Goal: Consume media (video, audio)

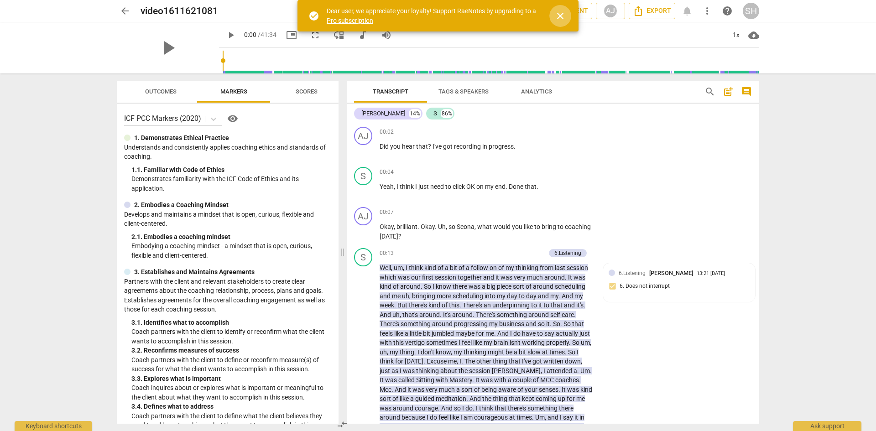
click at [560, 16] on span "close" at bounding box center [560, 15] width 11 height 11
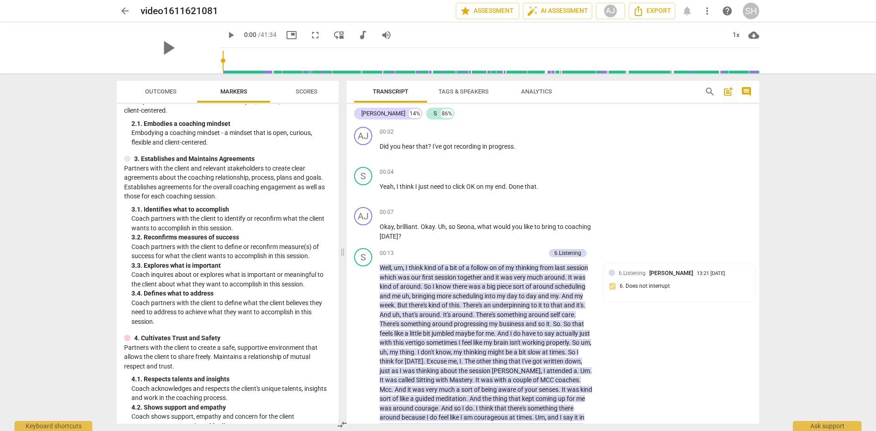
scroll to position [228, 0]
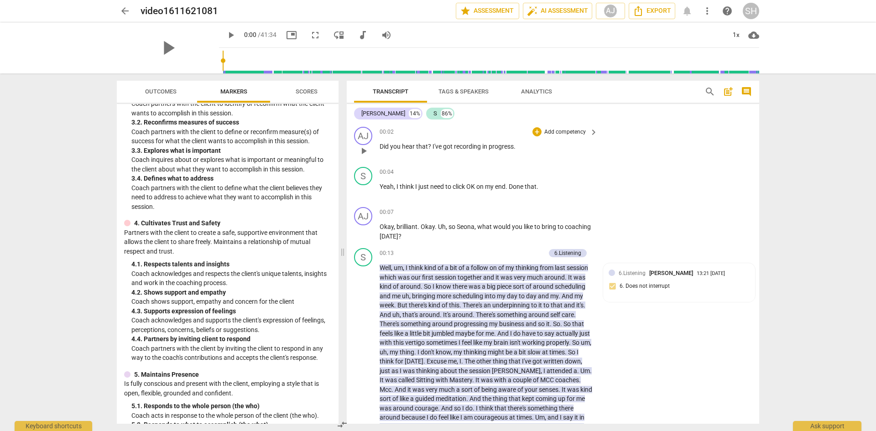
click at [360, 150] on span "play_arrow" at bounding box center [363, 151] width 11 height 11
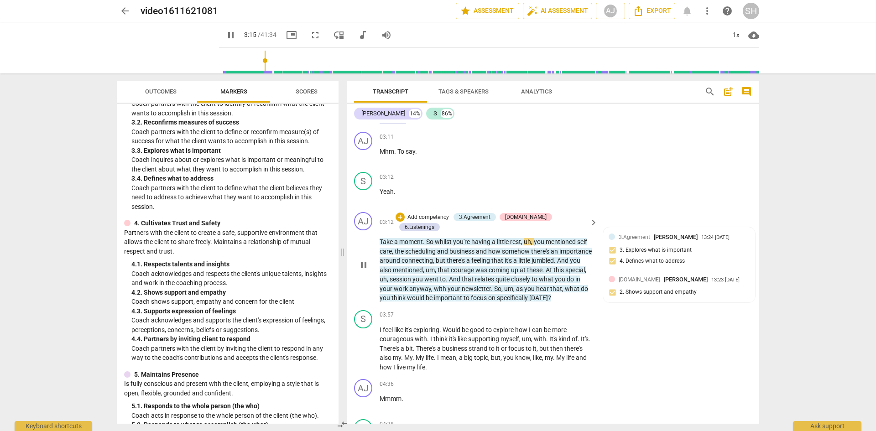
scroll to position [411, 0]
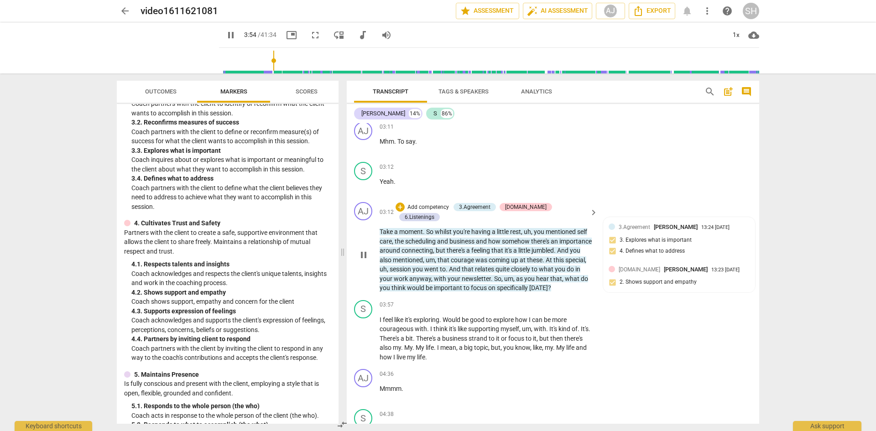
click at [363, 256] on span "pause" at bounding box center [363, 255] width 11 height 11
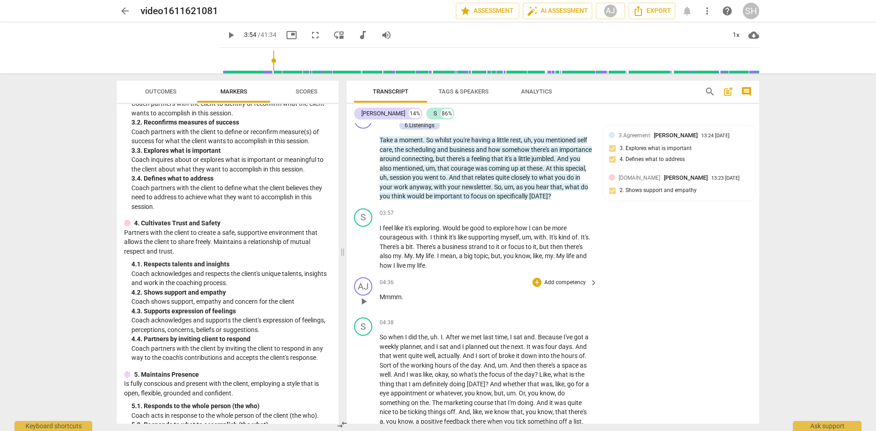
scroll to position [548, 0]
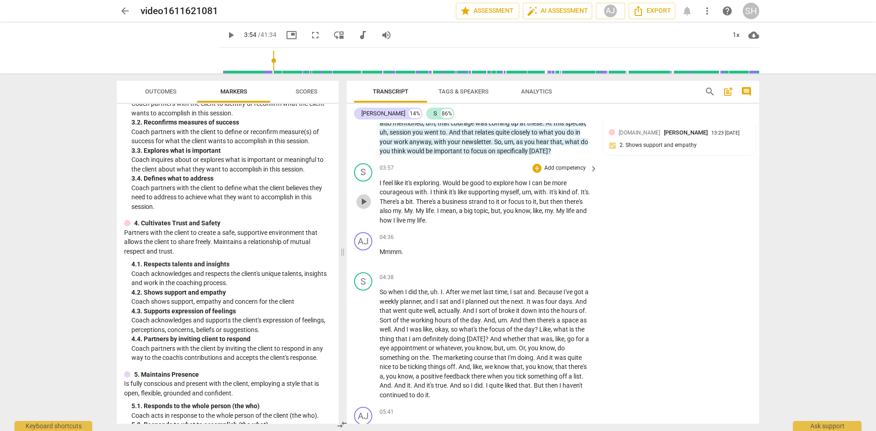
click at [362, 202] on span "play_arrow" at bounding box center [363, 201] width 11 height 11
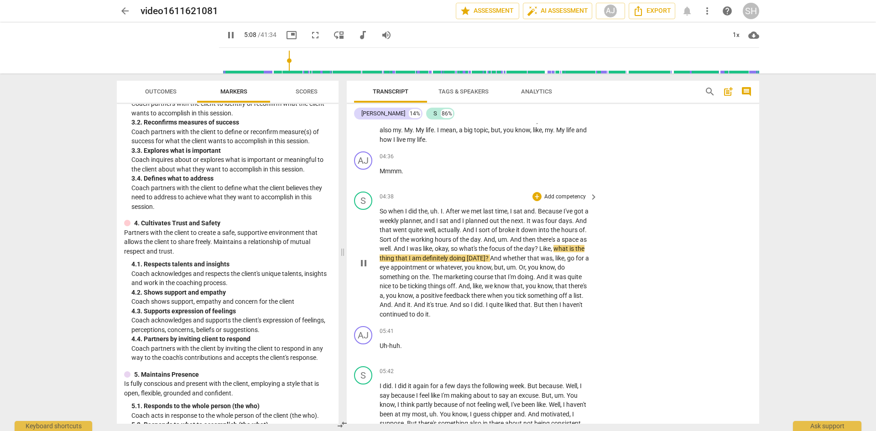
scroll to position [639, 0]
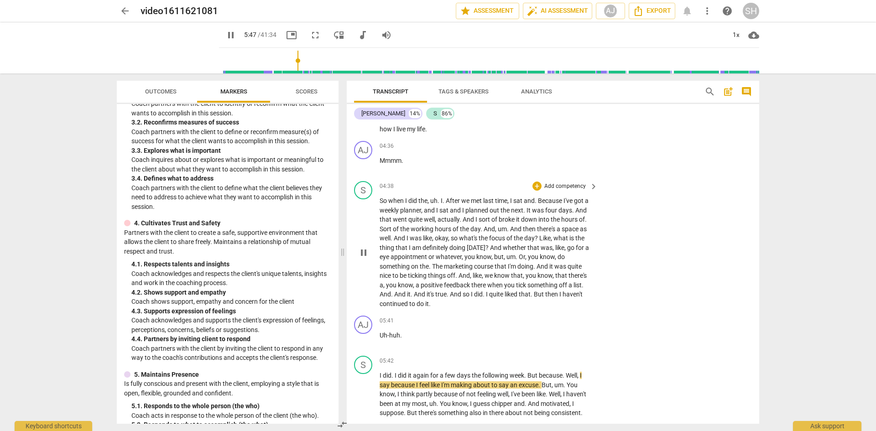
click at [367, 250] on span "pause" at bounding box center [363, 252] width 11 height 11
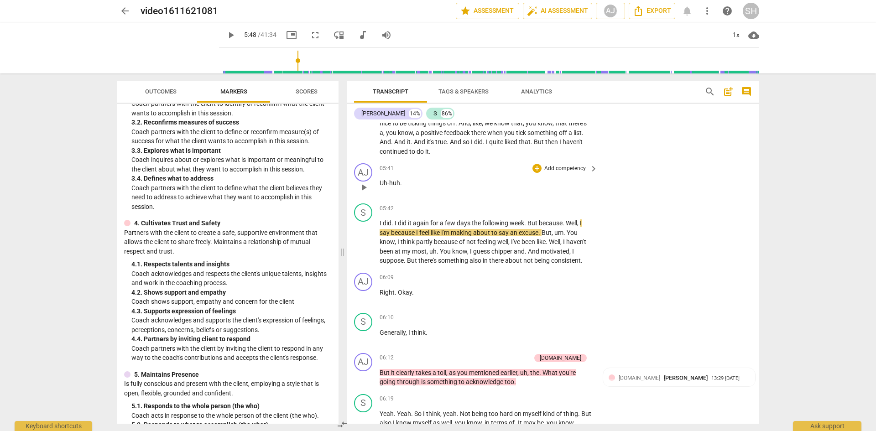
scroll to position [821, 0]
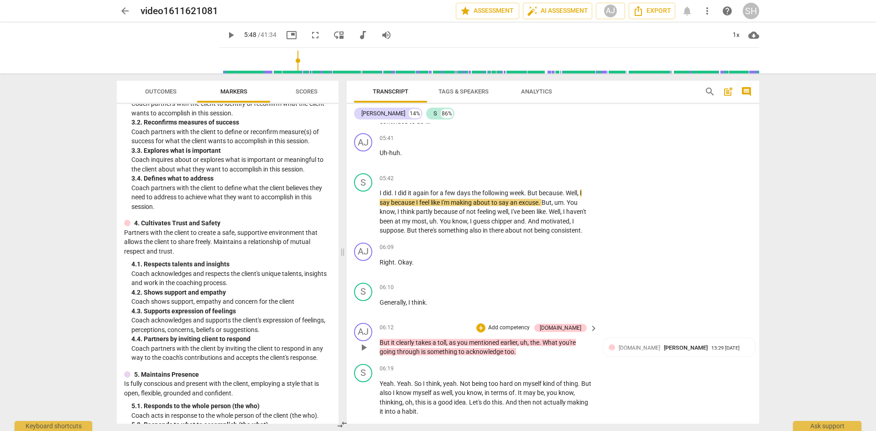
click at [380, 341] on span "But" at bounding box center [385, 342] width 11 height 7
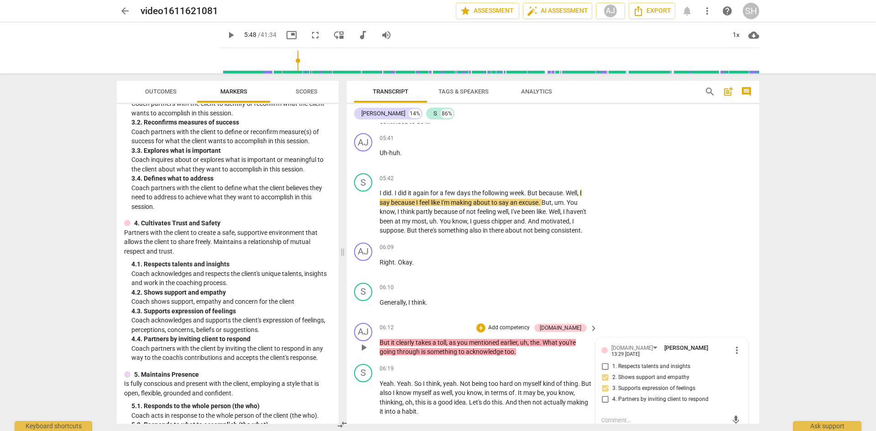
click at [380, 341] on span "But" at bounding box center [385, 342] width 11 height 7
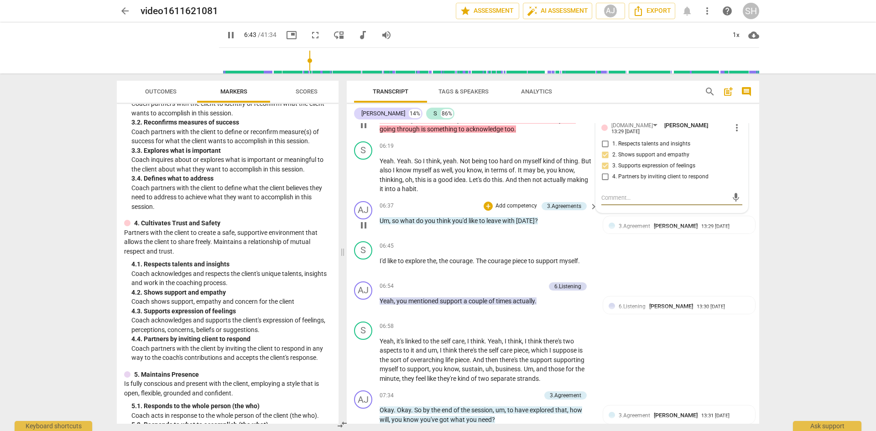
scroll to position [1095, 0]
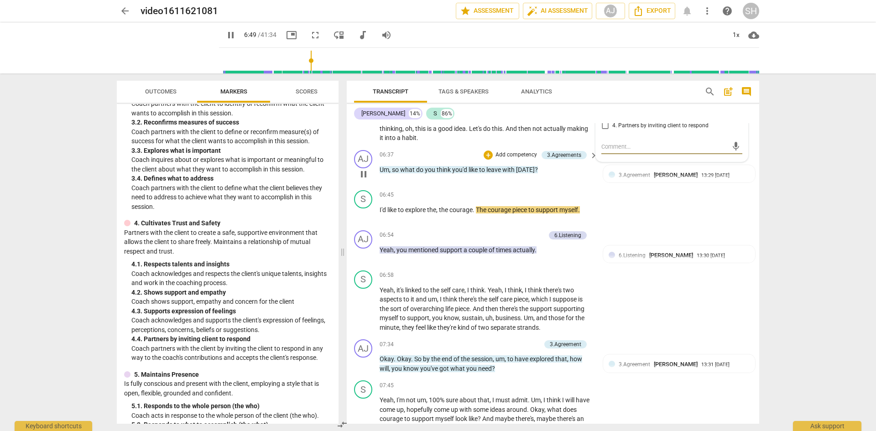
click at [365, 171] on span "pause" at bounding box center [363, 174] width 11 height 11
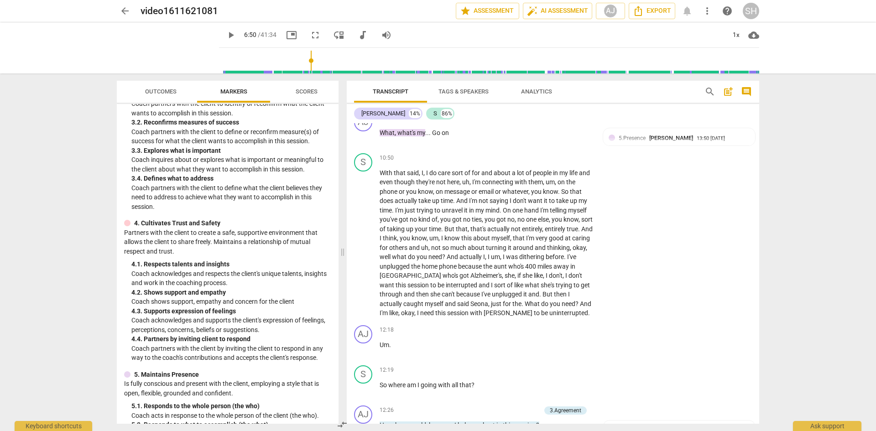
scroll to position [1734, 0]
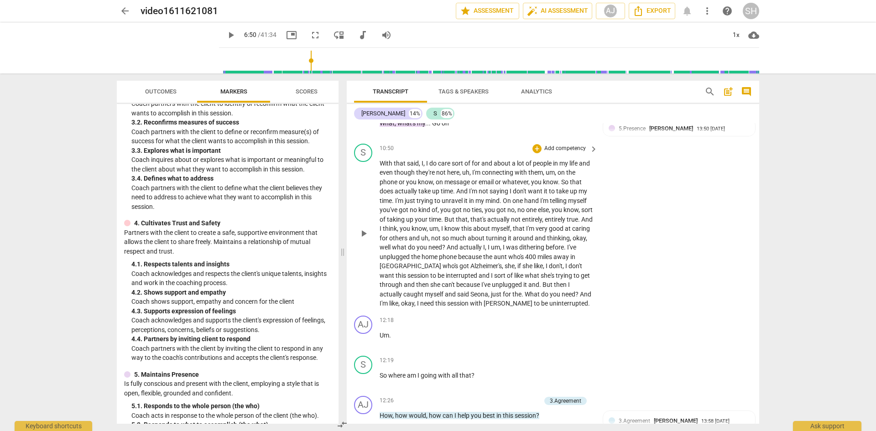
click at [502, 284] on span "unplugged" at bounding box center [507, 284] width 31 height 7
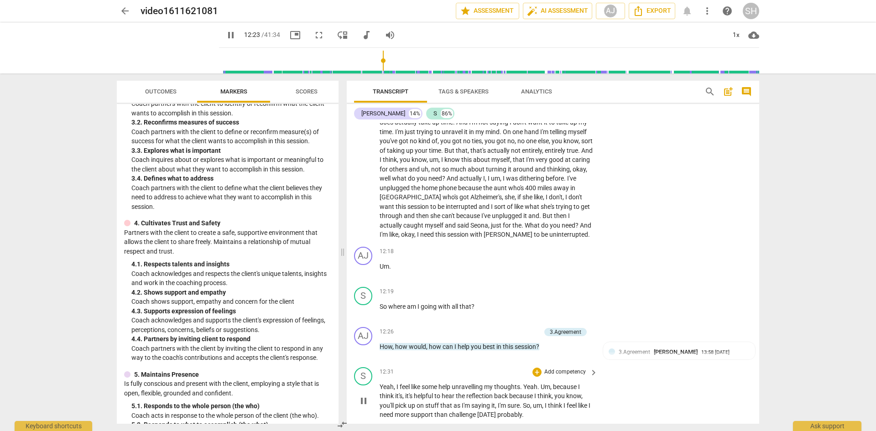
scroll to position [1825, 0]
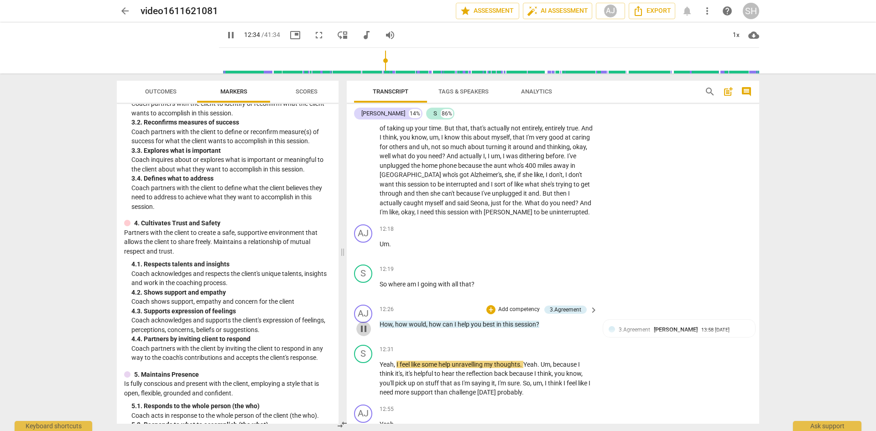
click at [364, 327] on span "pause" at bounding box center [363, 328] width 11 height 11
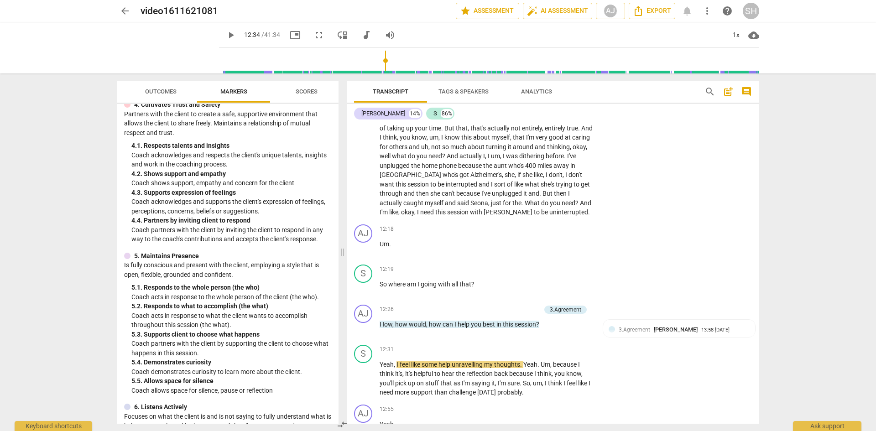
scroll to position [365, 0]
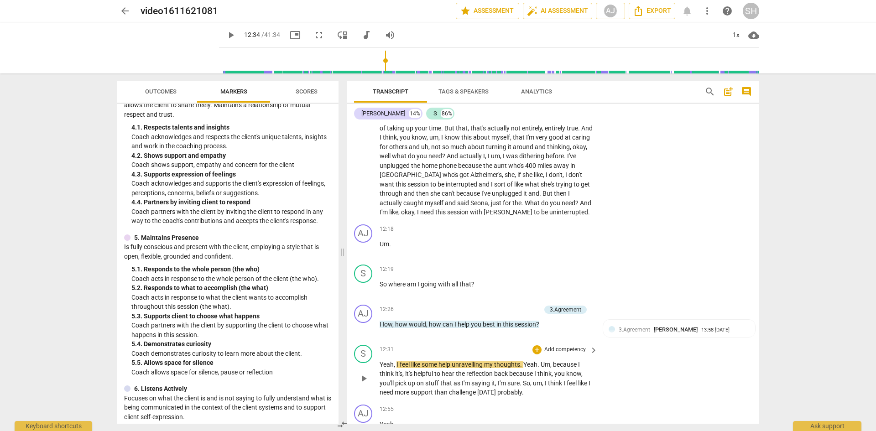
click at [404, 363] on span "feel" at bounding box center [405, 364] width 11 height 7
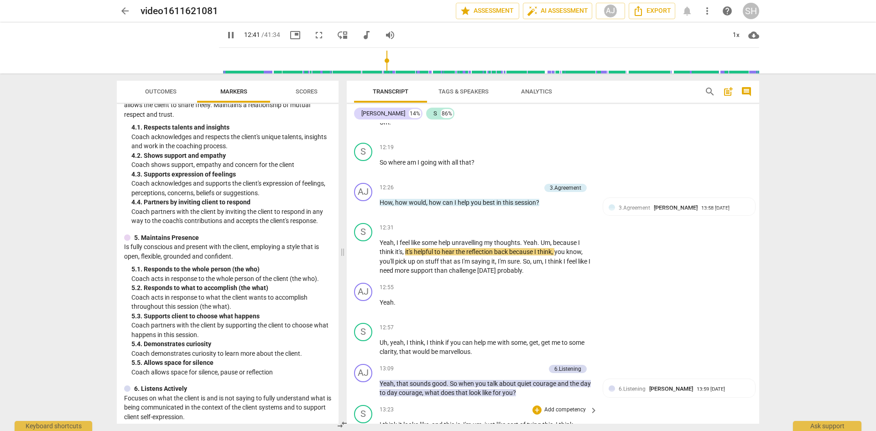
scroll to position [2008, 0]
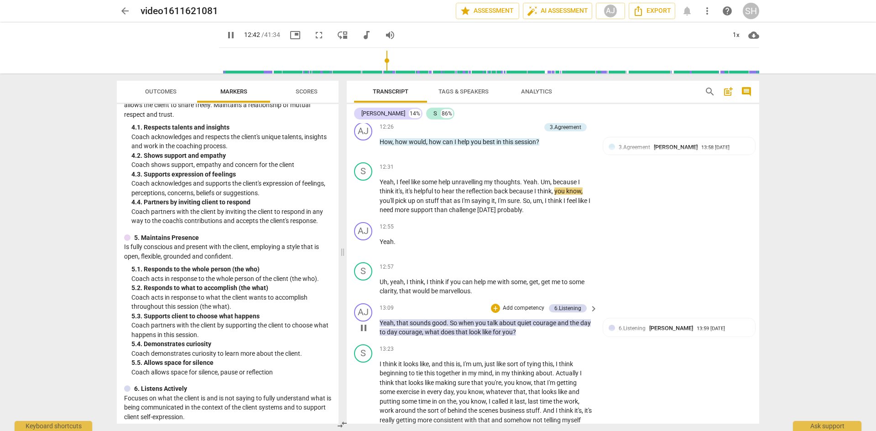
click at [363, 327] on span "pause" at bounding box center [363, 328] width 11 height 11
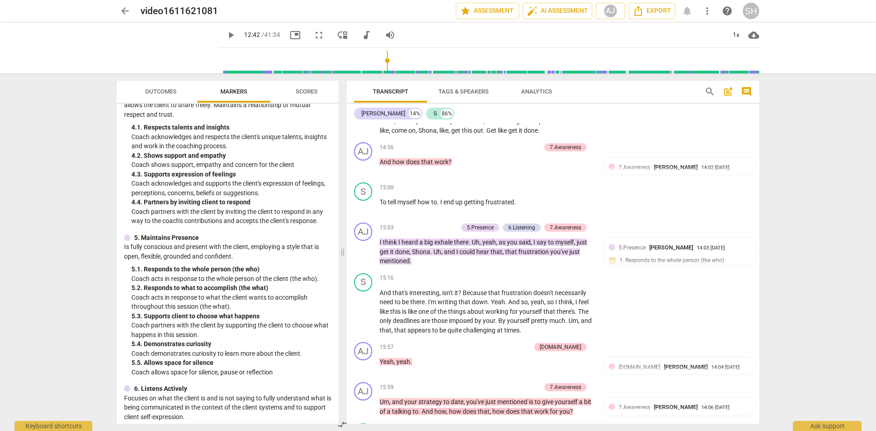
scroll to position [2373, 0]
click at [472, 205] on span "getting" at bounding box center [474, 201] width 21 height 7
click at [359, 257] on span "pause" at bounding box center [363, 251] width 11 height 11
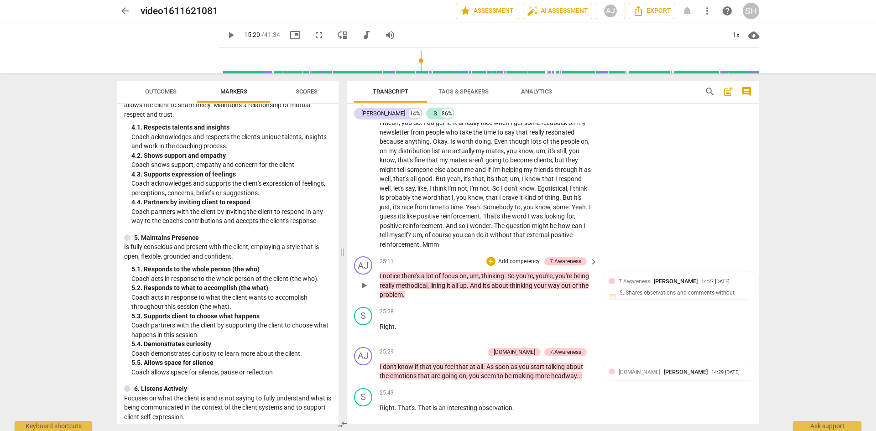
scroll to position [4243, 0]
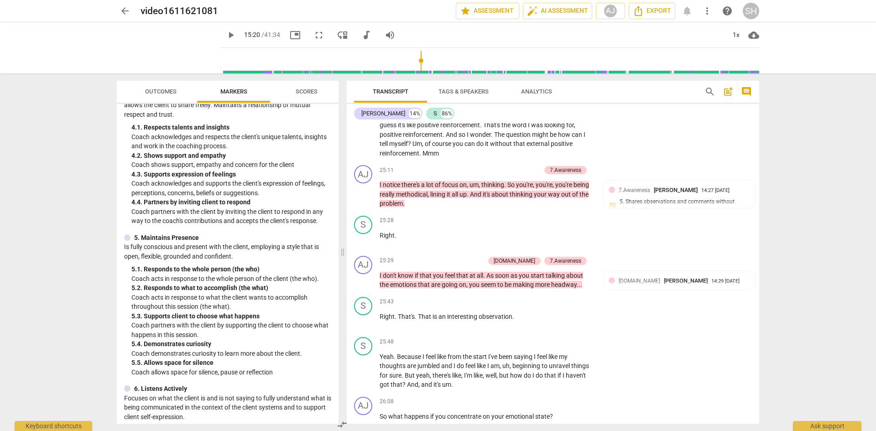
click at [504, 138] on span "The" at bounding box center [500, 134] width 12 height 7
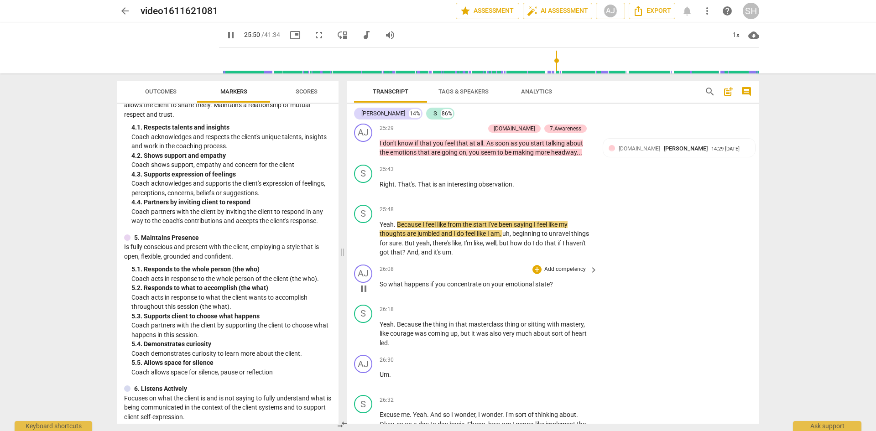
scroll to position [4380, 0]
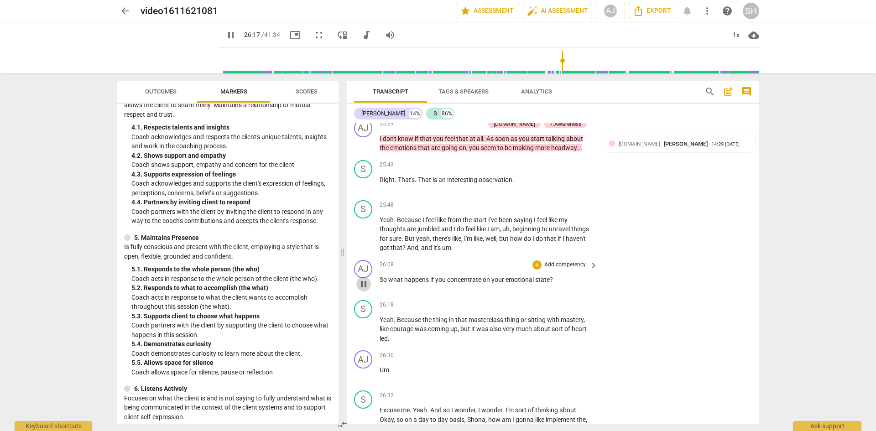
click at [366, 290] on span "pause" at bounding box center [363, 284] width 11 height 11
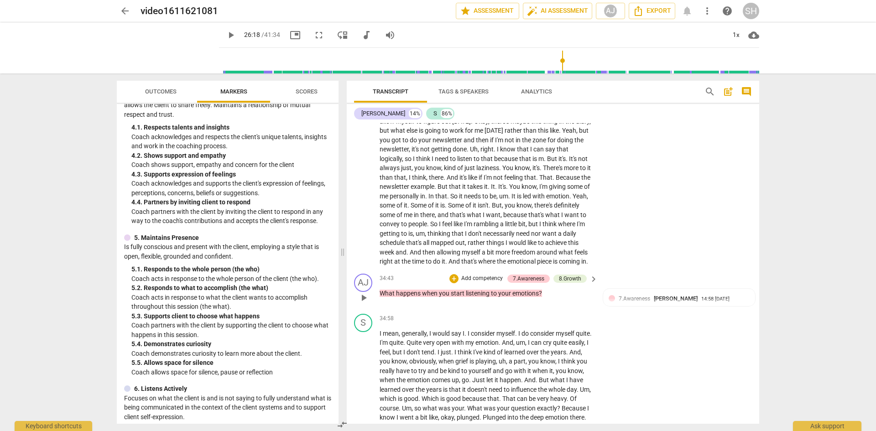
scroll to position [5521, 0]
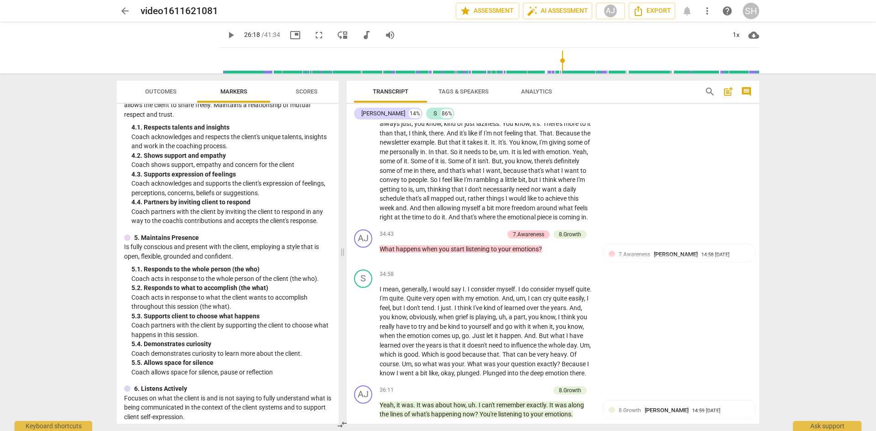
click at [439, 183] on span "So" at bounding box center [434, 179] width 9 height 7
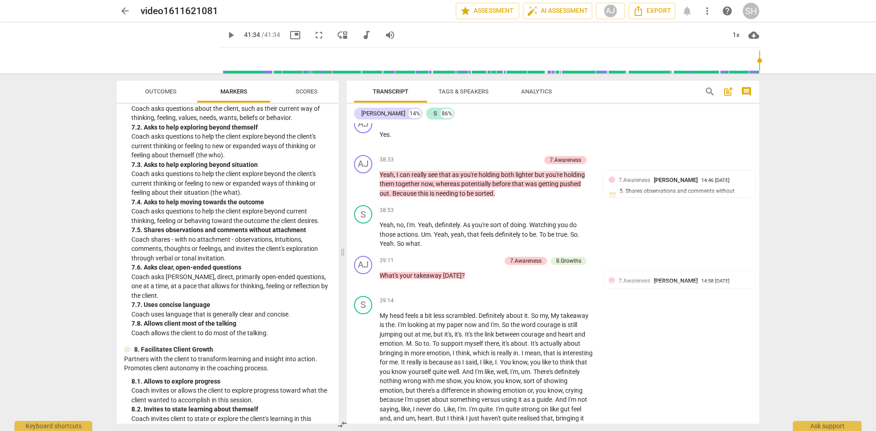
scroll to position [1116, 0]
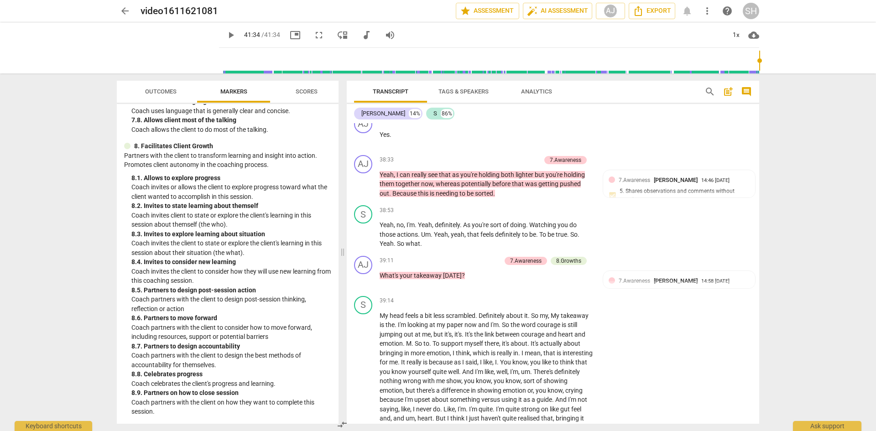
click at [212, 282] on p "Coach invites the client to consider how they will use new learning from this c…" at bounding box center [231, 276] width 200 height 19
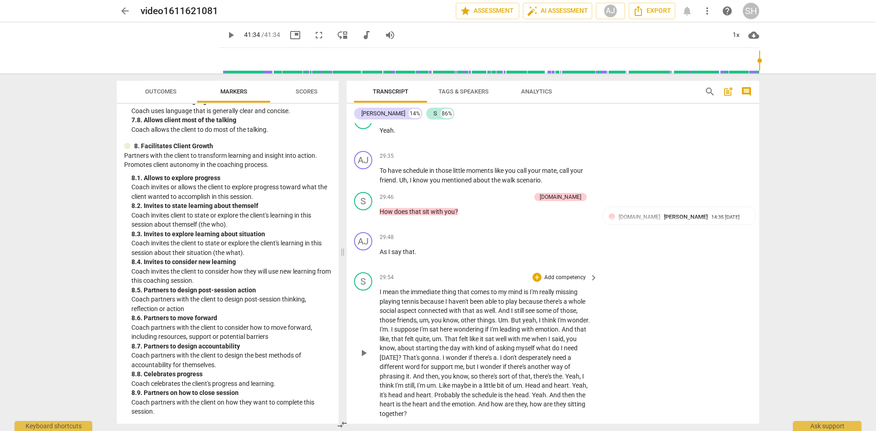
scroll to position [4818, 0]
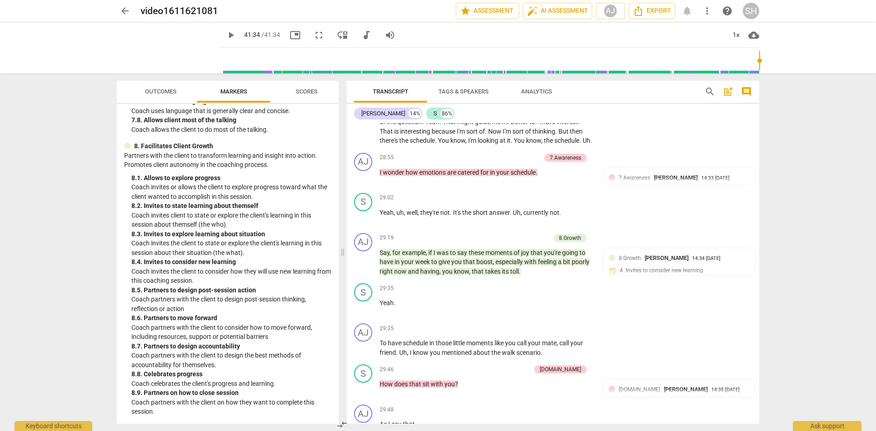
type input "2494"
